Goal: Find contact information: Obtain details needed to contact an individual or organization

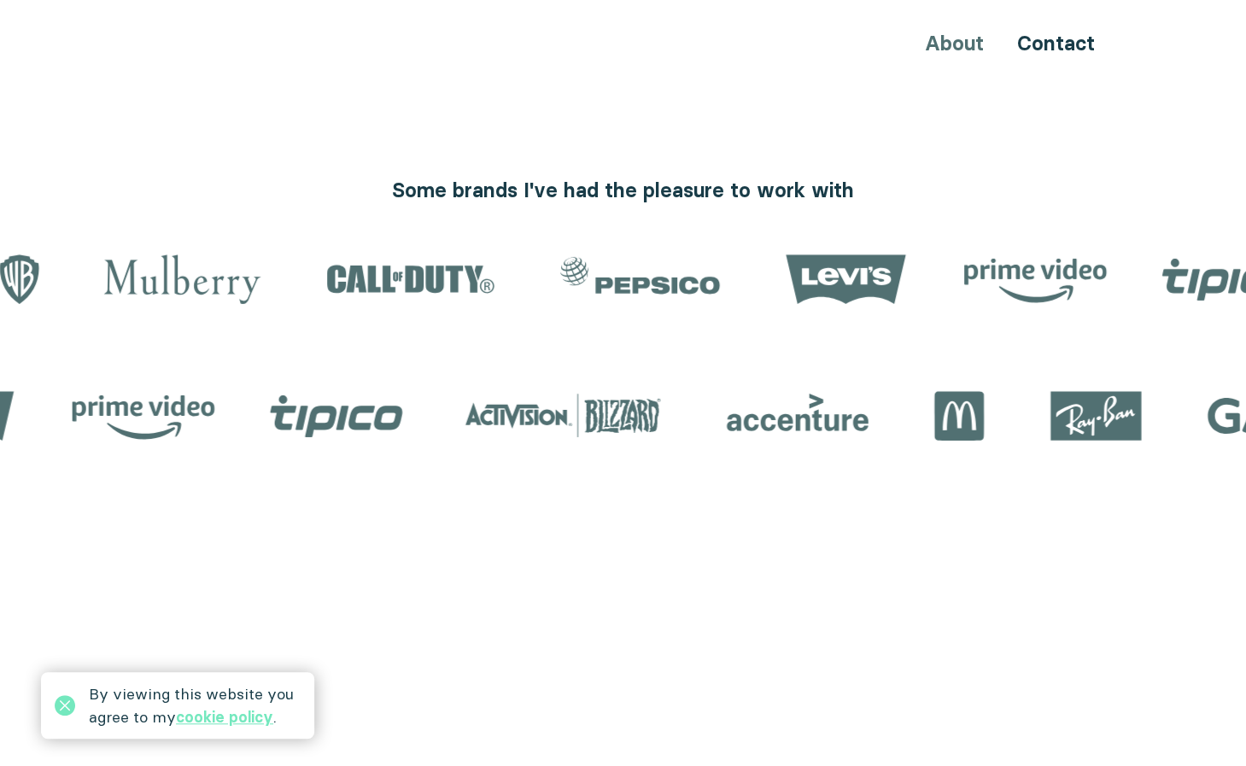
scroll to position [1998, 0]
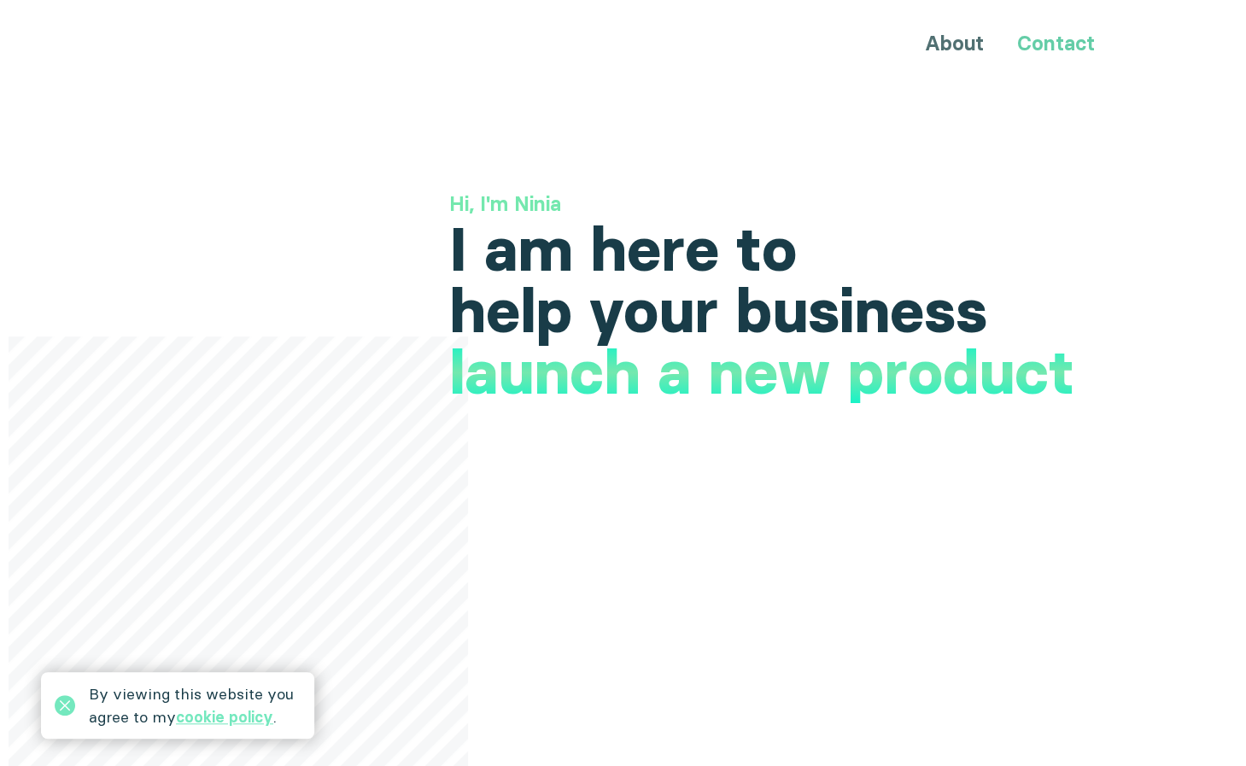
scroll to position [0, 0]
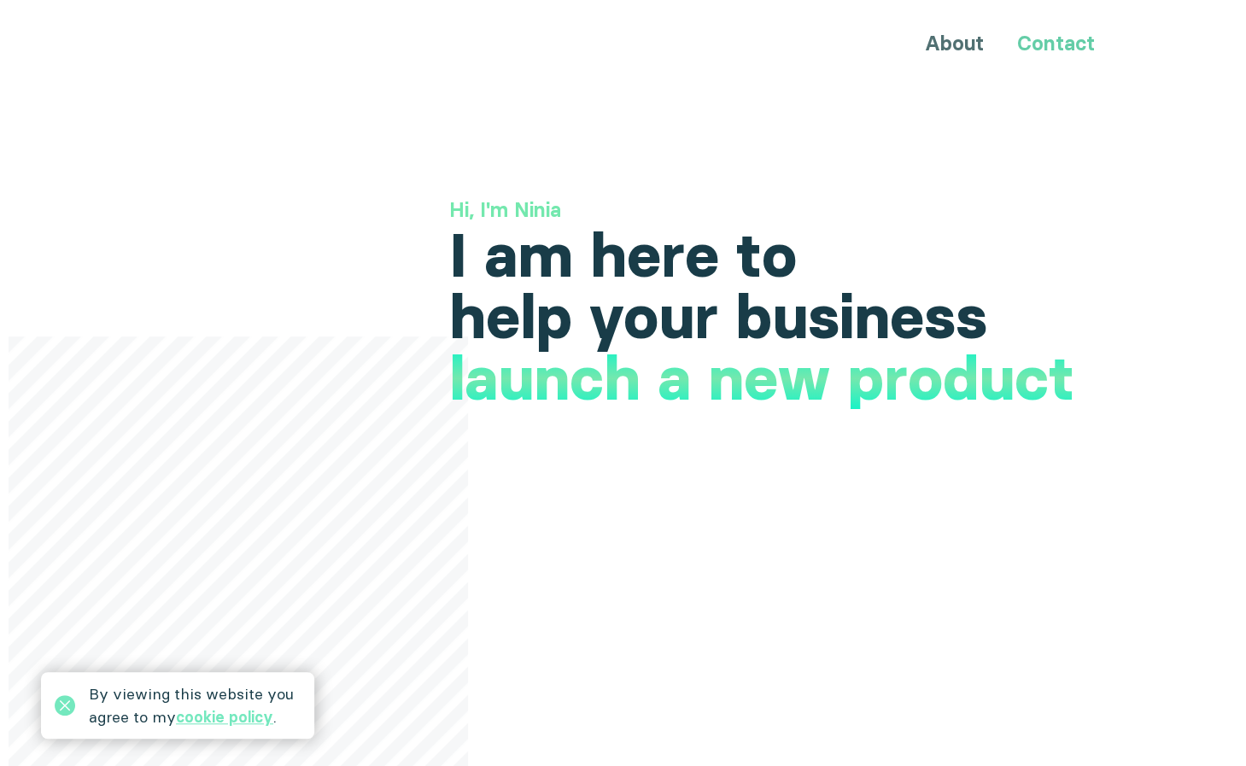
click at [1032, 41] on link "Contact" at bounding box center [1056, 43] width 78 height 25
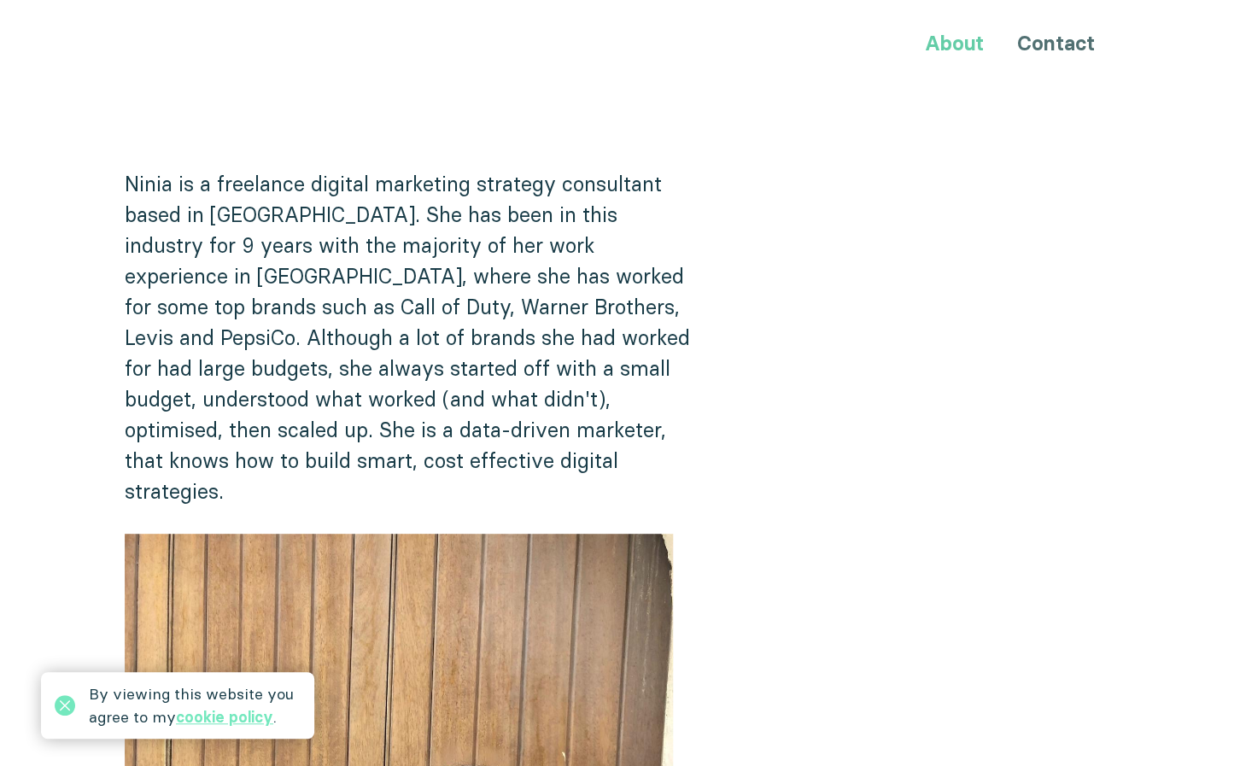
click at [957, 47] on link "About" at bounding box center [954, 43] width 59 height 25
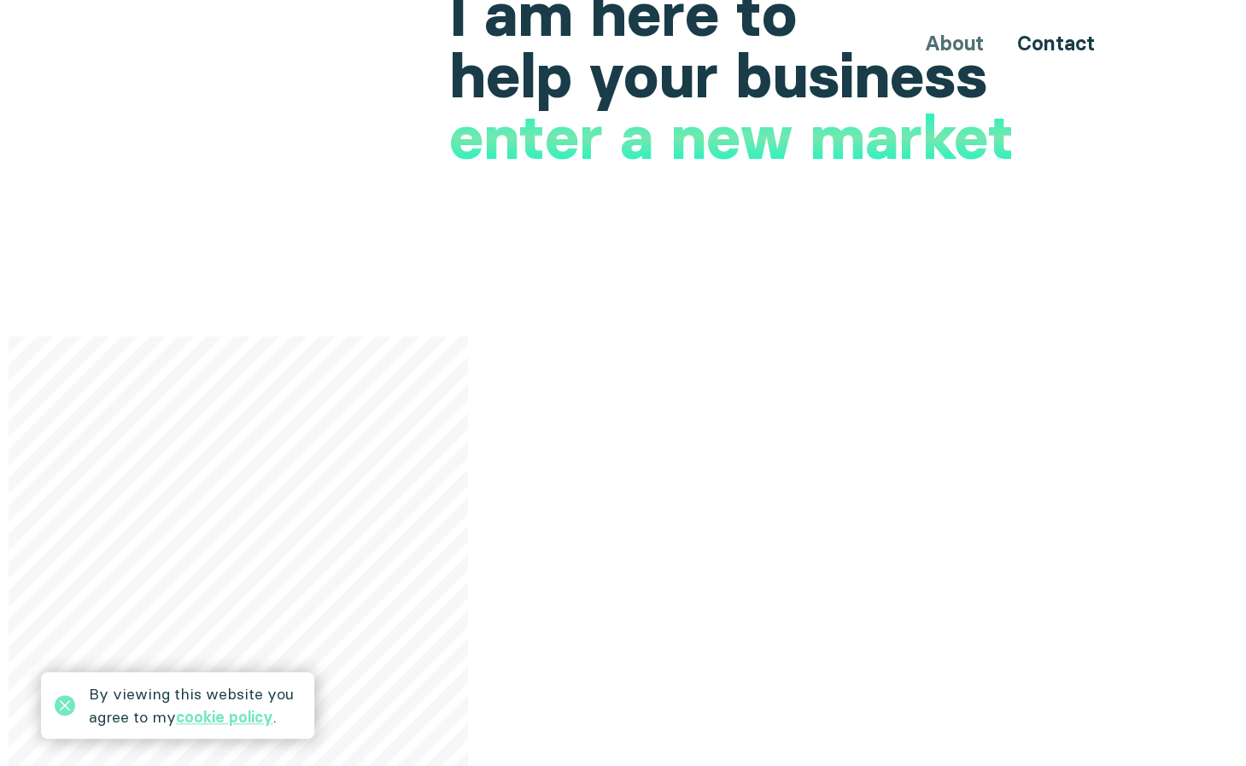
scroll to position [329, 0]
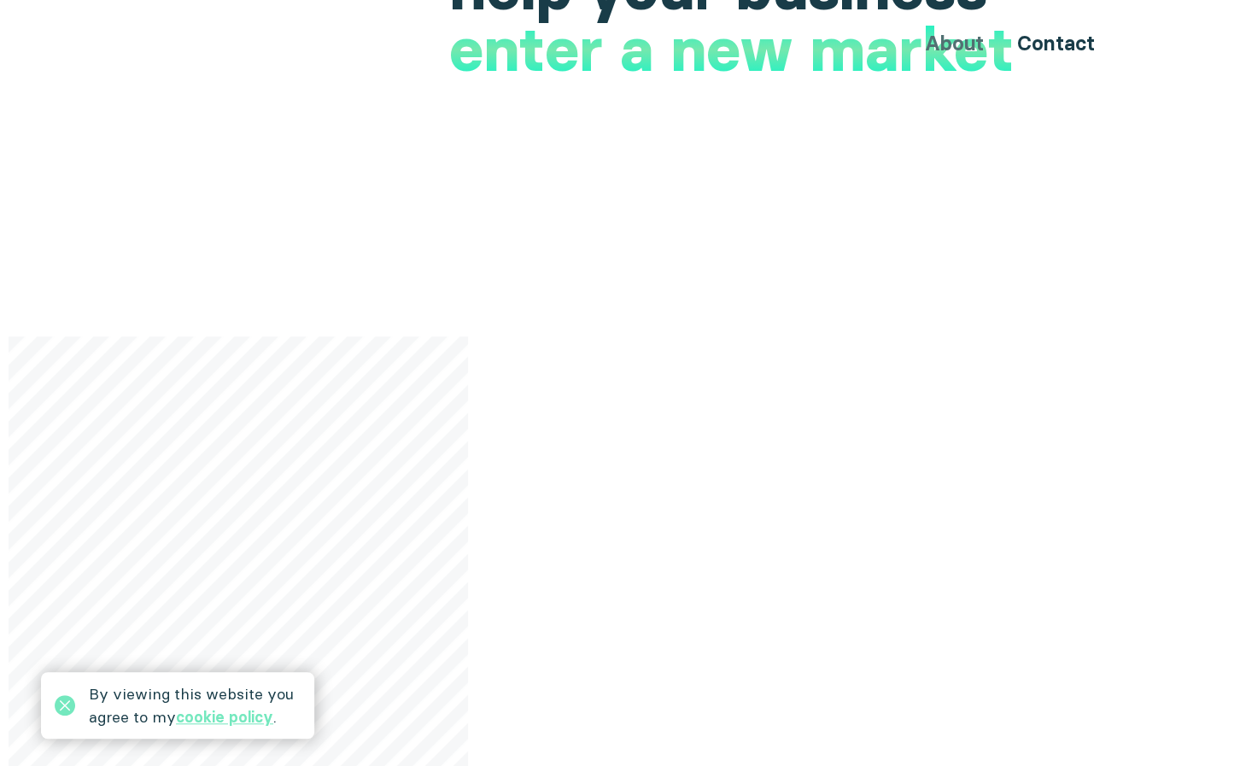
drag, startPoint x: 226, startPoint y: 477, endPoint x: 331, endPoint y: 395, distance: 133.8
click at [331, 395] on div "Hi, I'm Ninia I am here to help your business increase your international prese…" at bounding box center [623, 648] width 1025 height 1563
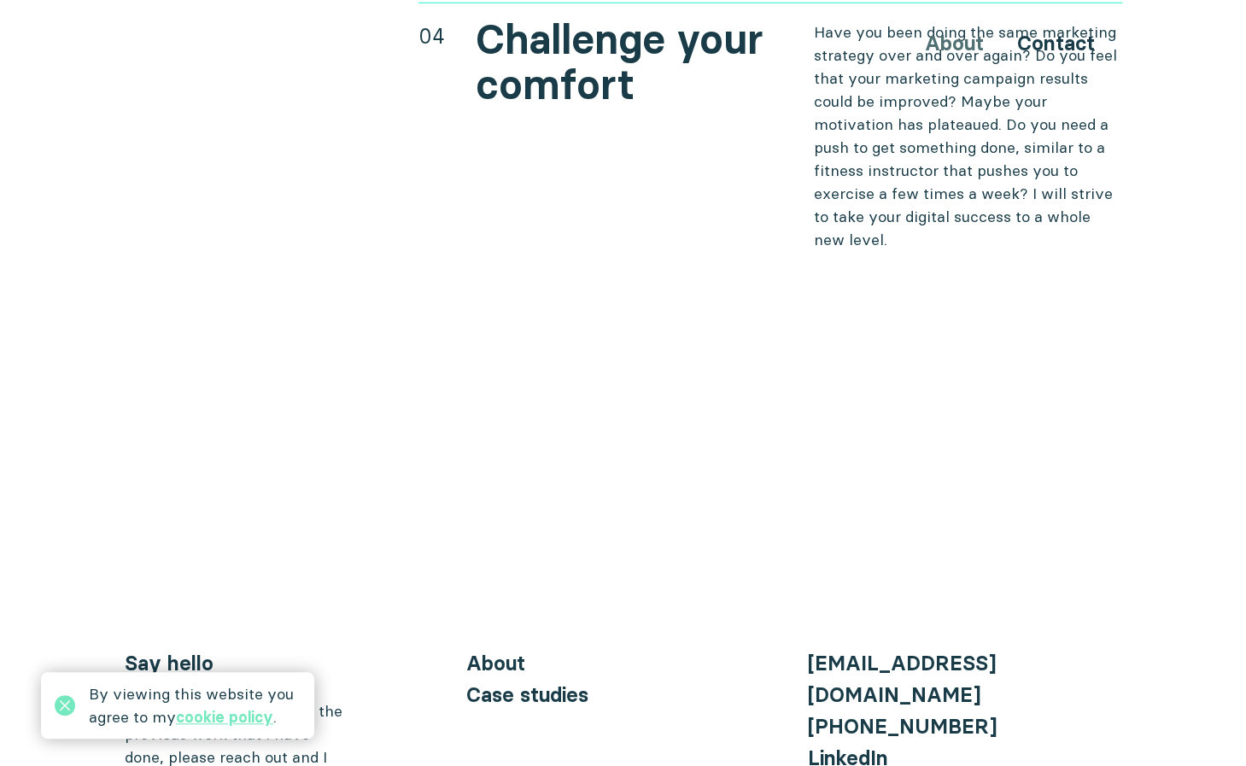
scroll to position [6979, 0]
